Goal: Task Accomplishment & Management: Manage account settings

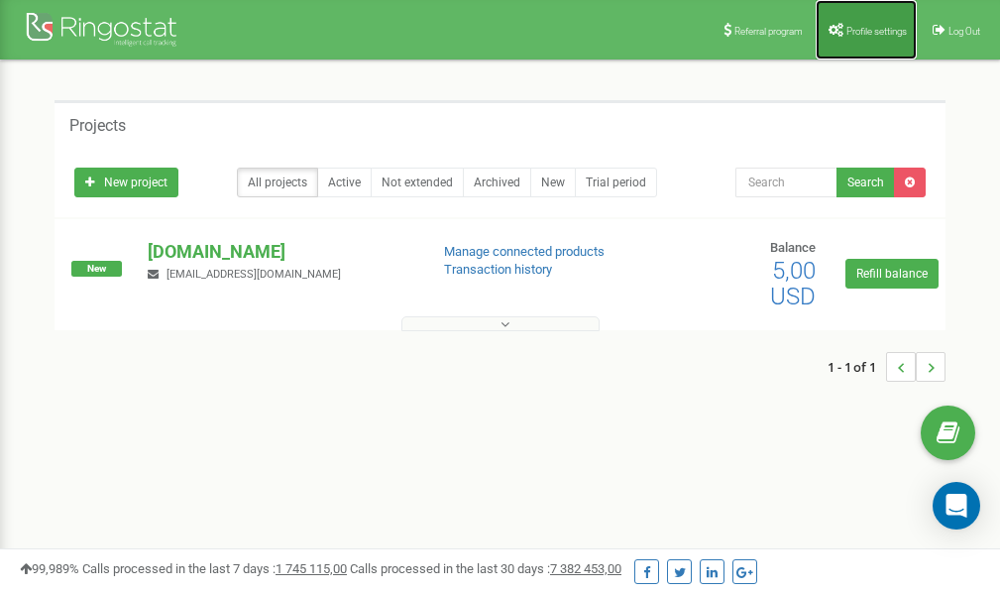
click at [868, 33] on span "Profile settings" at bounding box center [876, 31] width 60 height 11
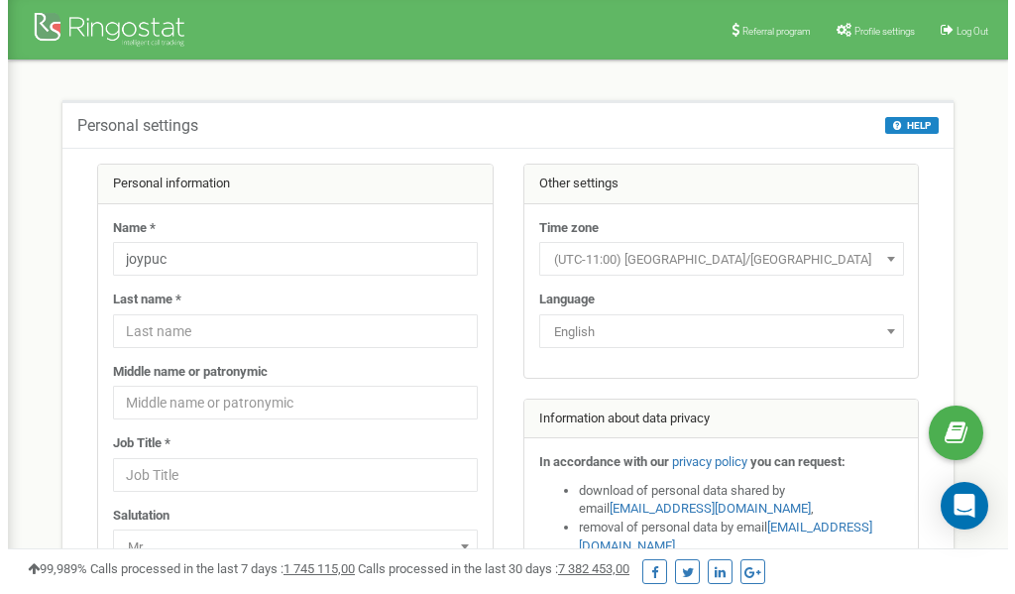
scroll to position [99, 0]
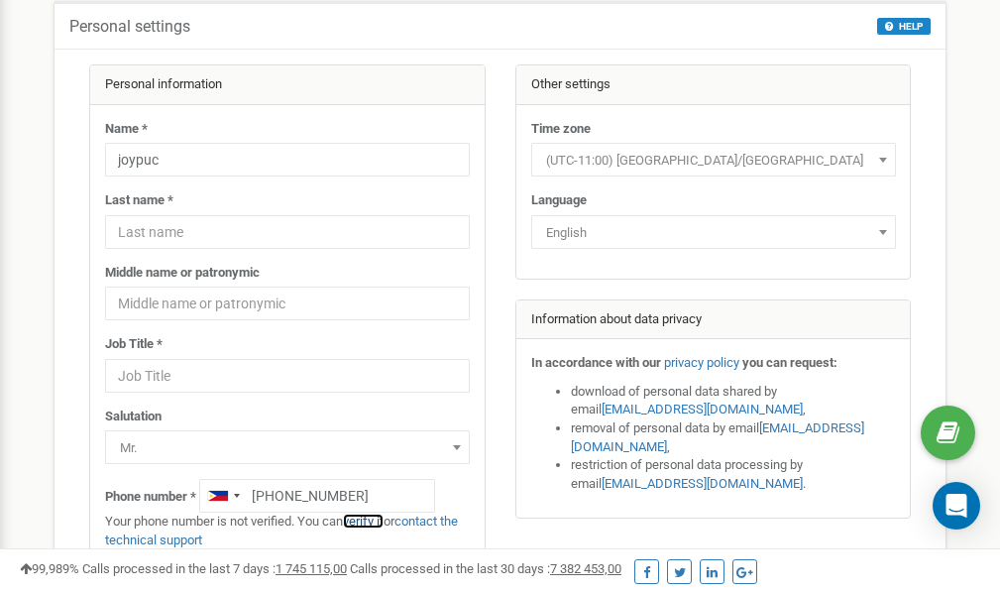
click at [380, 523] on link "verify it" at bounding box center [363, 520] width 41 height 15
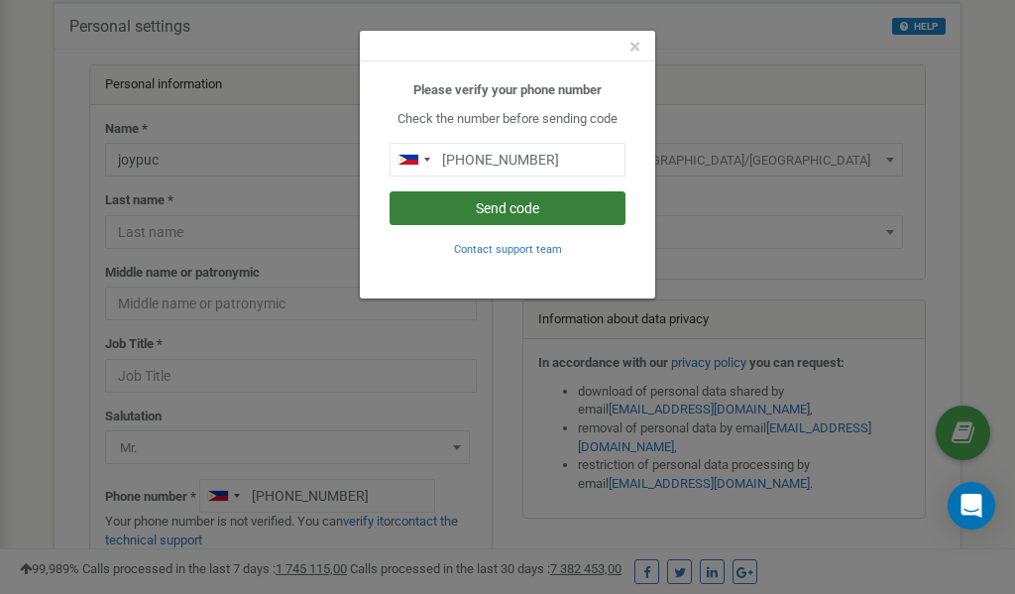
click at [502, 211] on button "Send code" at bounding box center [508, 208] width 236 height 34
